Goal: Check status: Check status

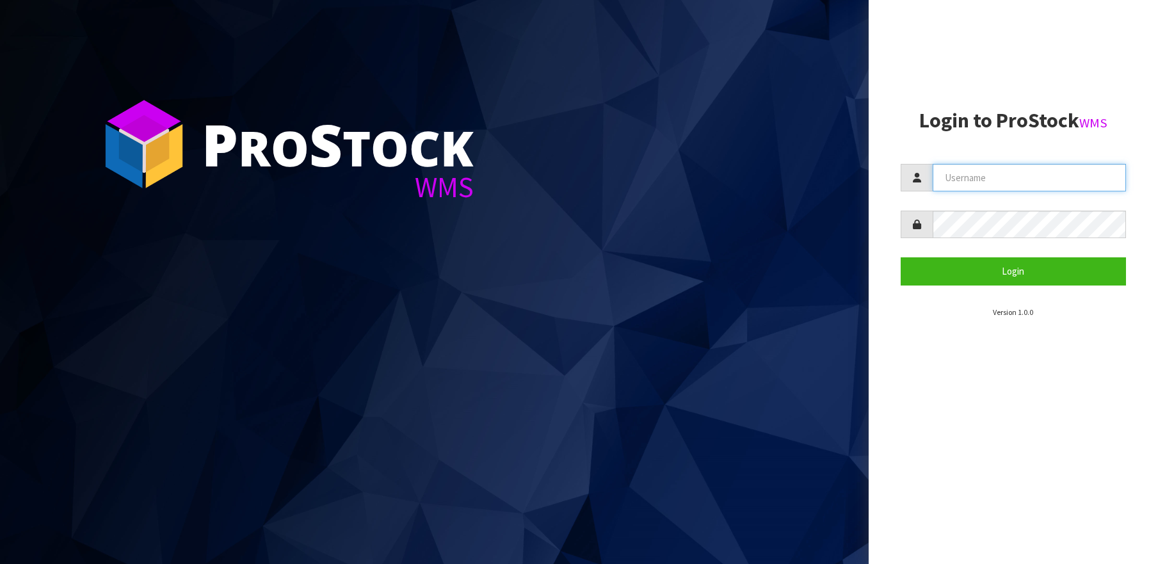
type input "[PERSON_NAME][EMAIL_ADDRESS][DOMAIN_NAME]"
click at [1010, 285] on section "Login to ProStock WMS [PERSON_NAME][EMAIL_ADDRESS][DOMAIN_NAME] Login Version 1…" at bounding box center [1012, 213] width 225 height 209
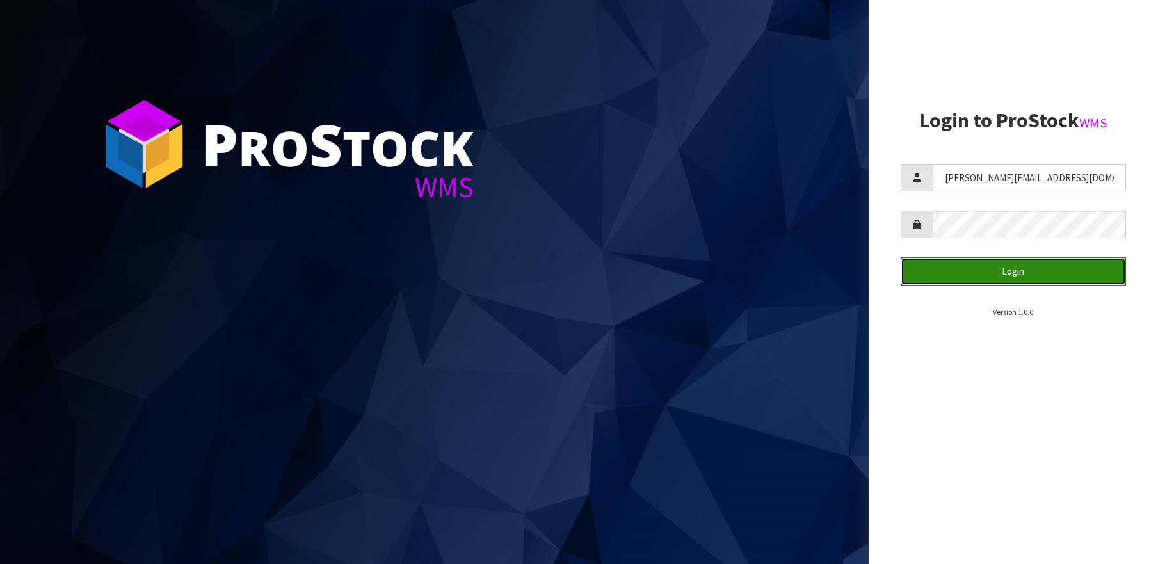
click at [1014, 280] on button "Login" at bounding box center [1012, 271] width 225 height 28
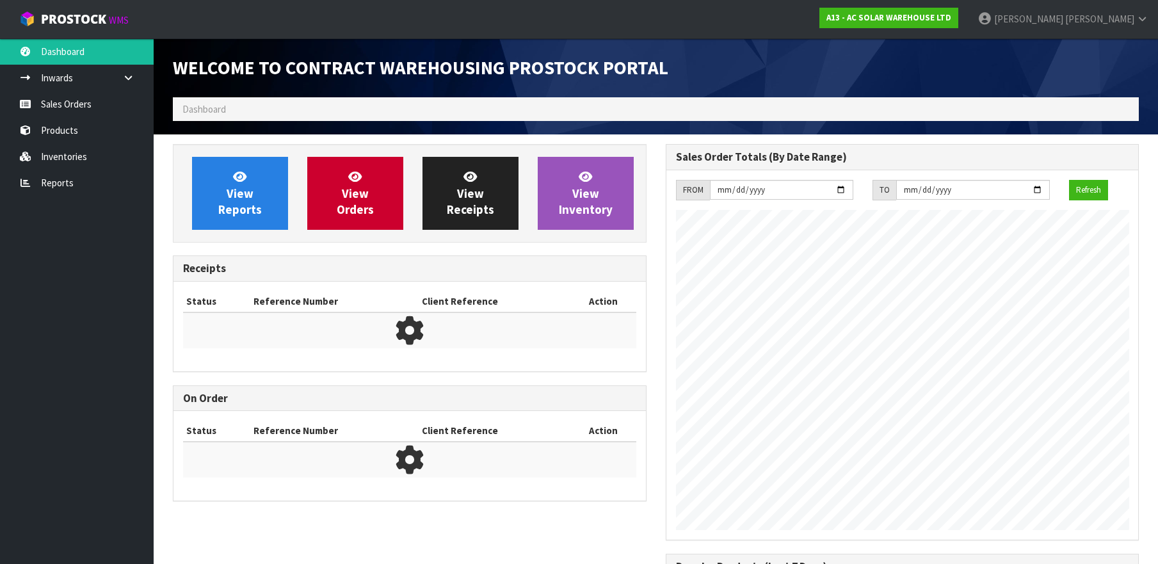
scroll to position [765, 492]
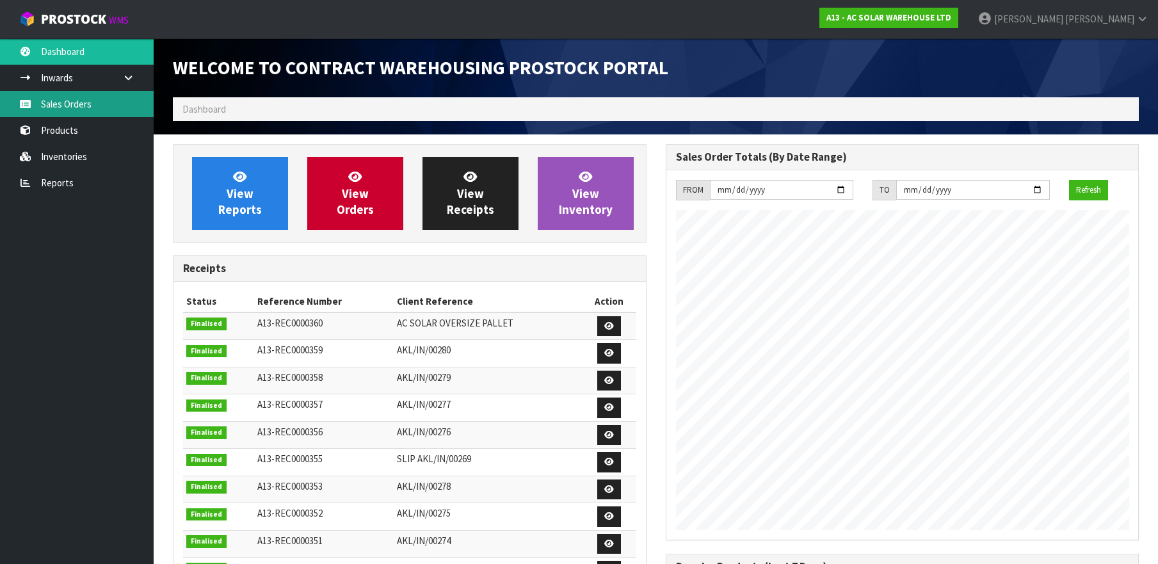
click at [85, 101] on link "Sales Orders" at bounding box center [77, 104] width 154 height 26
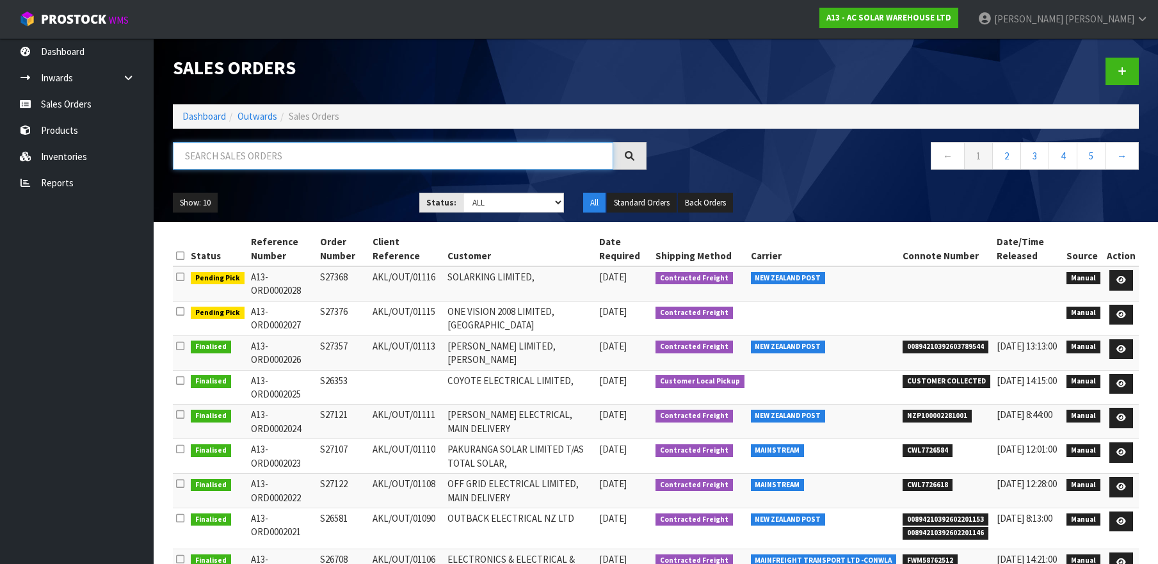
click at [232, 160] on input "text" at bounding box center [393, 156] width 440 height 28
paste input "S27376"
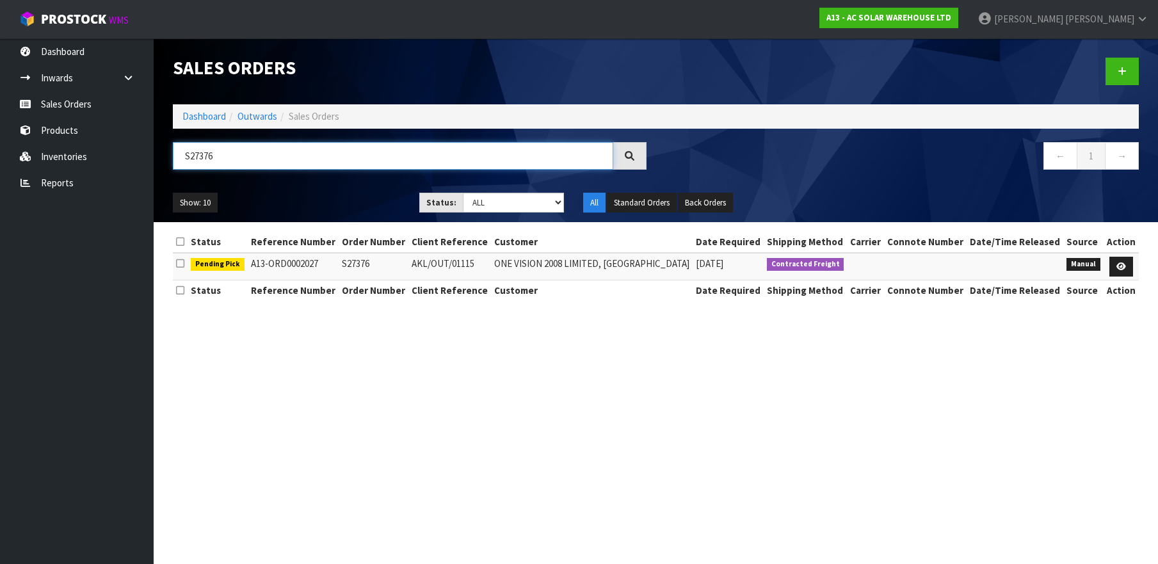
drag, startPoint x: 289, startPoint y: 149, endPoint x: 351, endPoint y: 158, distance: 62.7
click at [289, 149] on input "S27376" at bounding box center [393, 156] width 440 height 28
paste input "57"
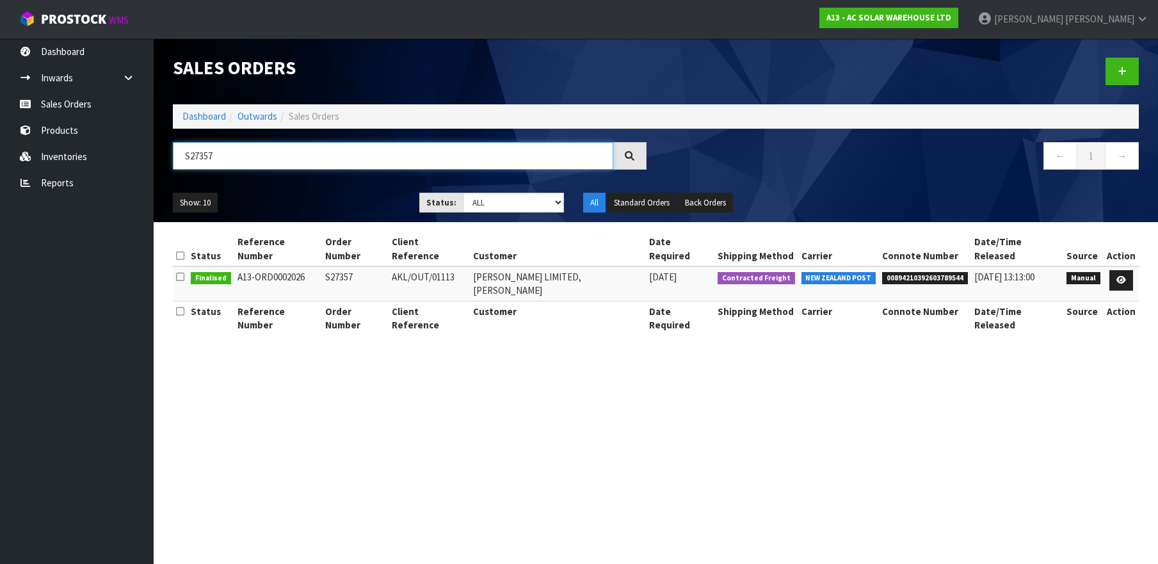
type input "S27357"
click at [916, 272] on span "00894210392603789544" at bounding box center [925, 278] width 86 height 13
copy span "00894210392603789544"
